Goal: Check status

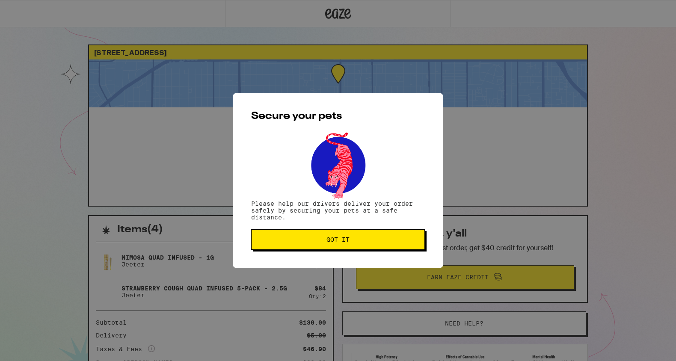
click at [307, 230] on div "Secure your pets Please help our drivers deliver your order safely by securing …" at bounding box center [338, 180] width 210 height 175
click at [306, 237] on button "Got it" at bounding box center [338, 239] width 174 height 21
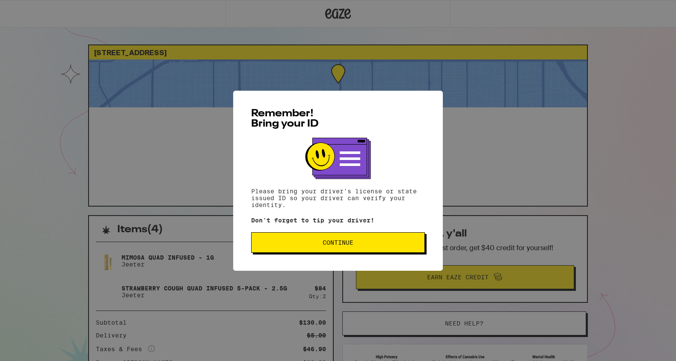
click at [363, 251] on button "Continue" at bounding box center [338, 242] width 174 height 21
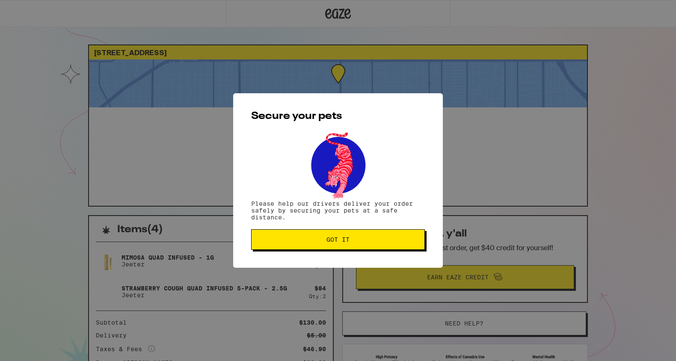
click at [368, 244] on button "Got it" at bounding box center [338, 239] width 174 height 21
